Goal: Transaction & Acquisition: Purchase product/service

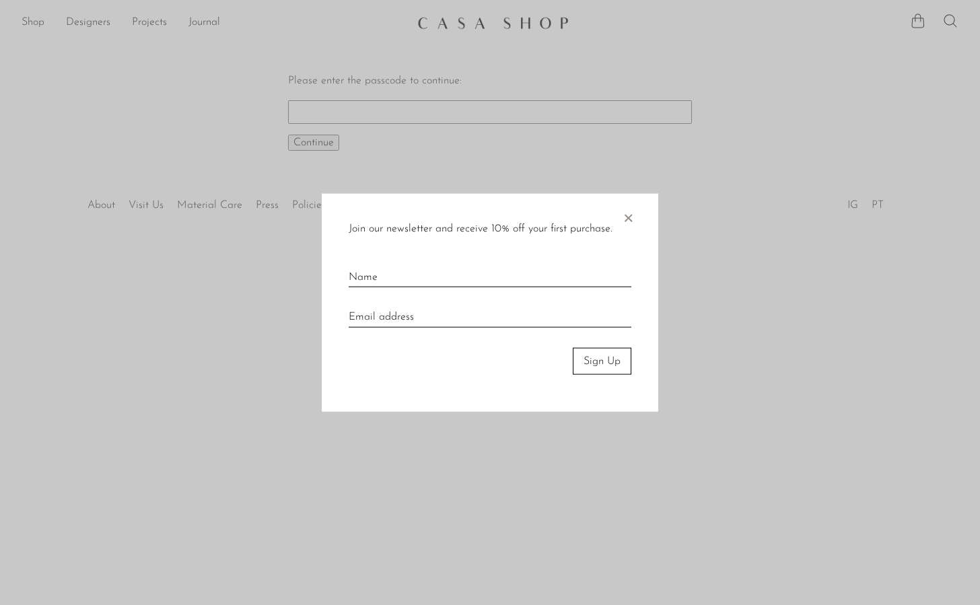
click at [628, 217] on span "×" at bounding box center [628, 214] width 13 height 43
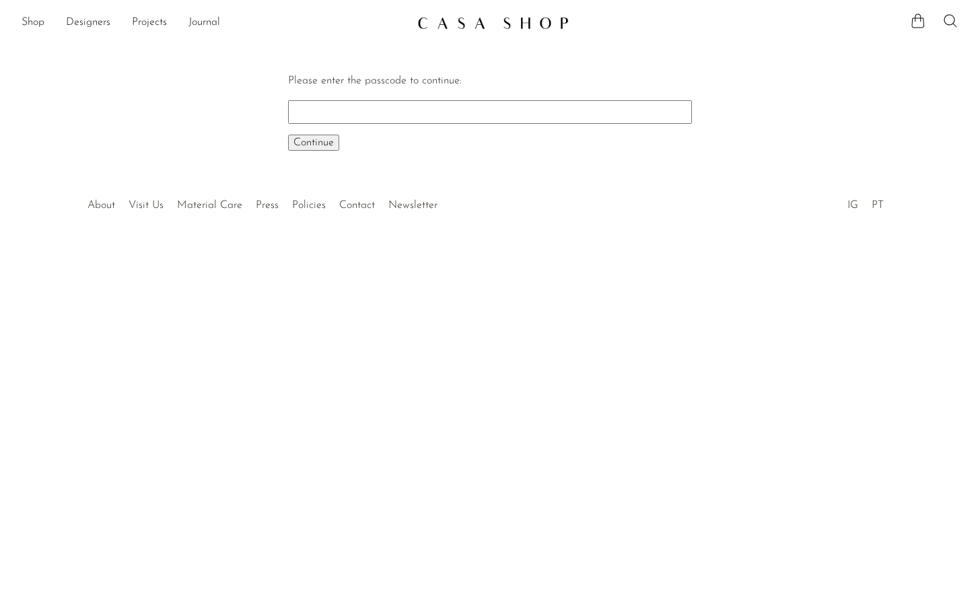
click at [543, 104] on input "Please enter the passcode to continue:" at bounding box center [490, 111] width 404 height 23
type input "EARLY"
click at [288, 135] on button "Continue One moment..." at bounding box center [313, 143] width 51 height 16
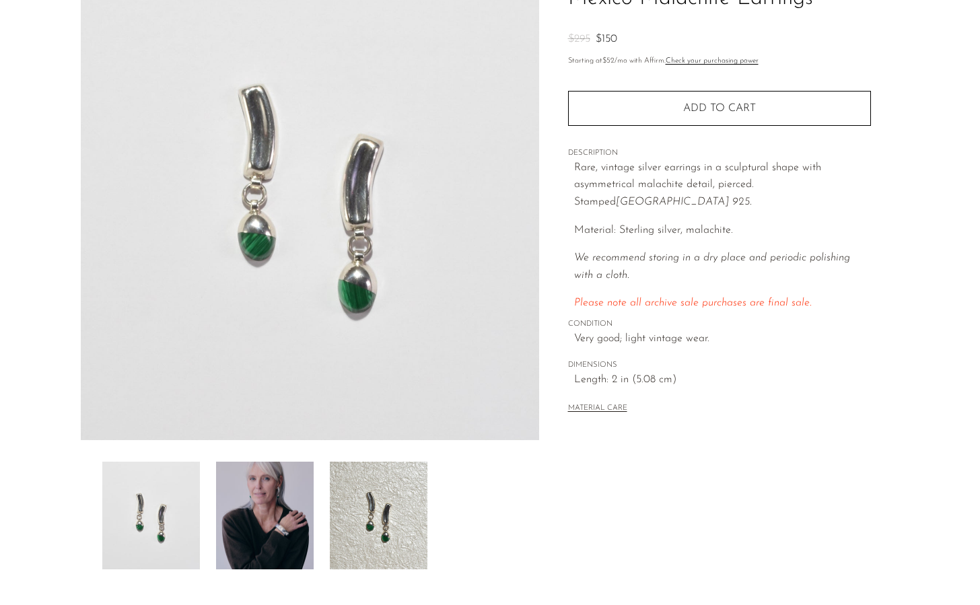
scroll to position [271, 0]
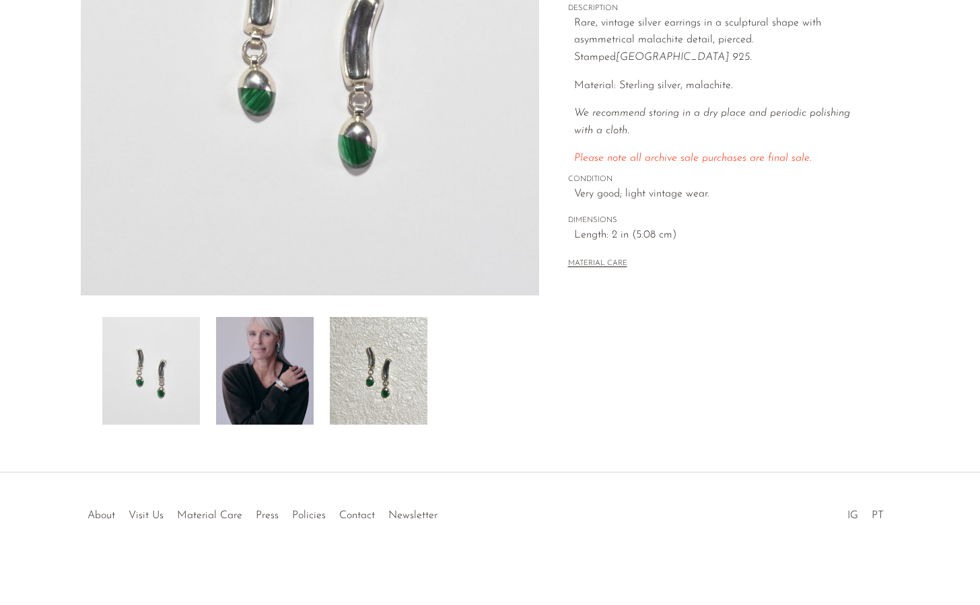
click at [275, 342] on img at bounding box center [265, 371] width 98 height 108
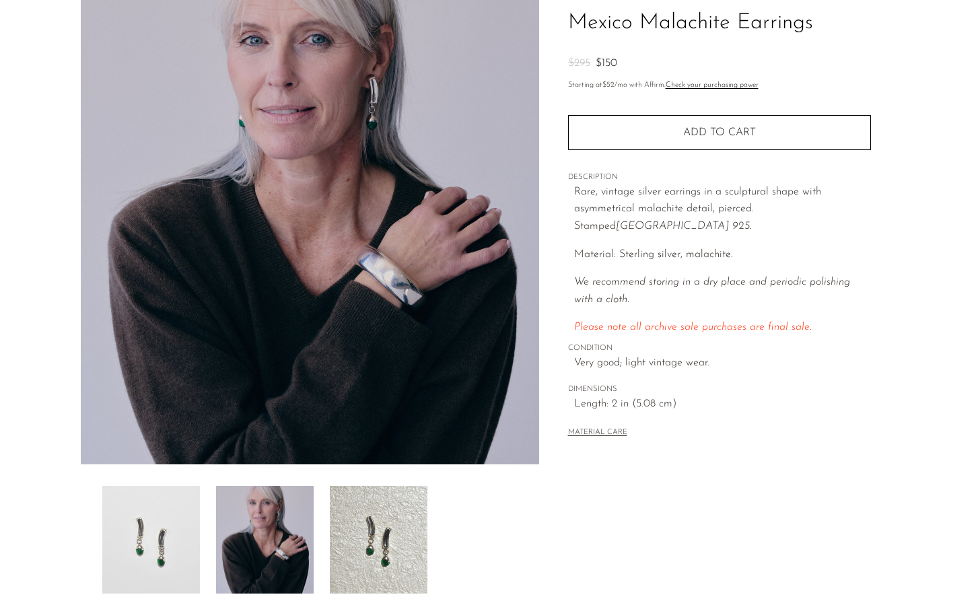
scroll to position [2, 0]
